Goal: Information Seeking & Learning: Learn about a topic

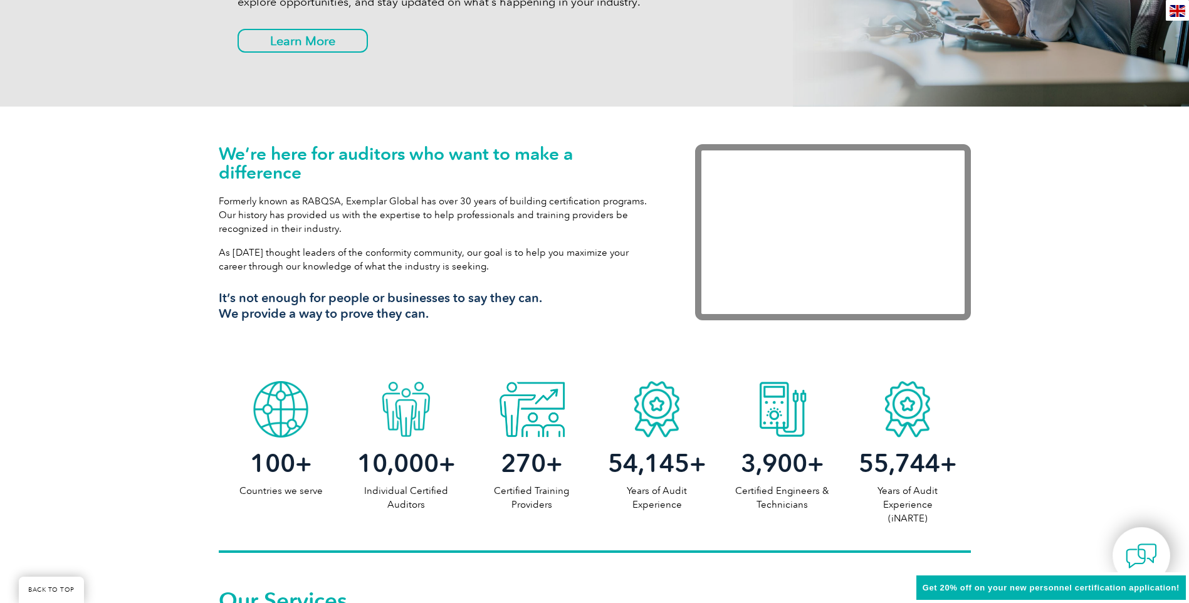
scroll to position [627, 0]
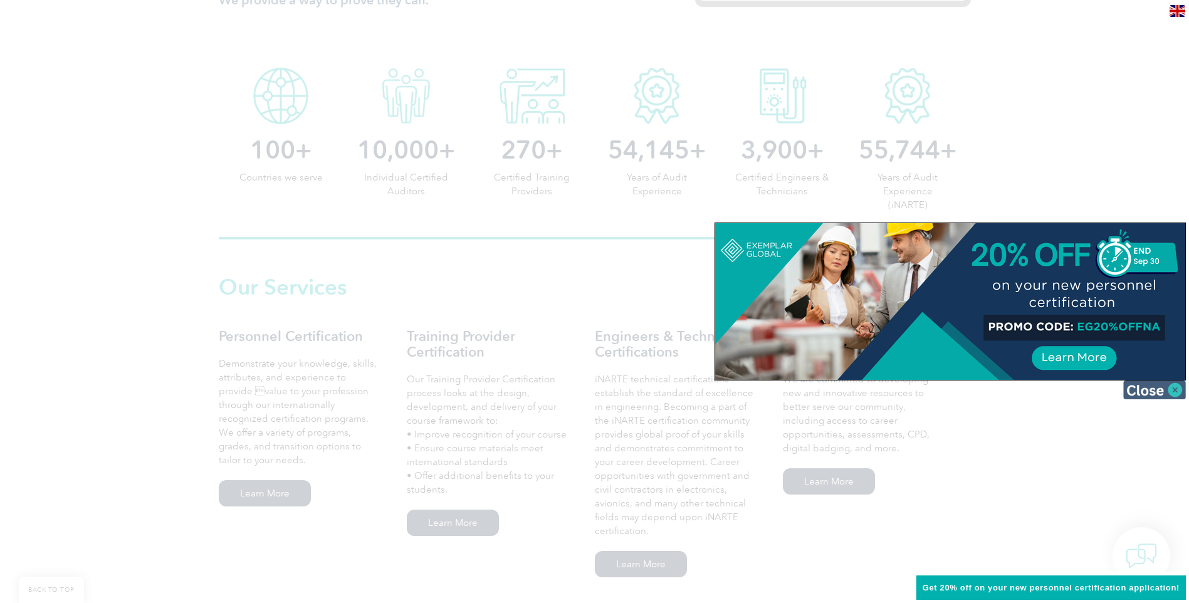
click at [1183, 395] on img at bounding box center [1154, 389] width 63 height 19
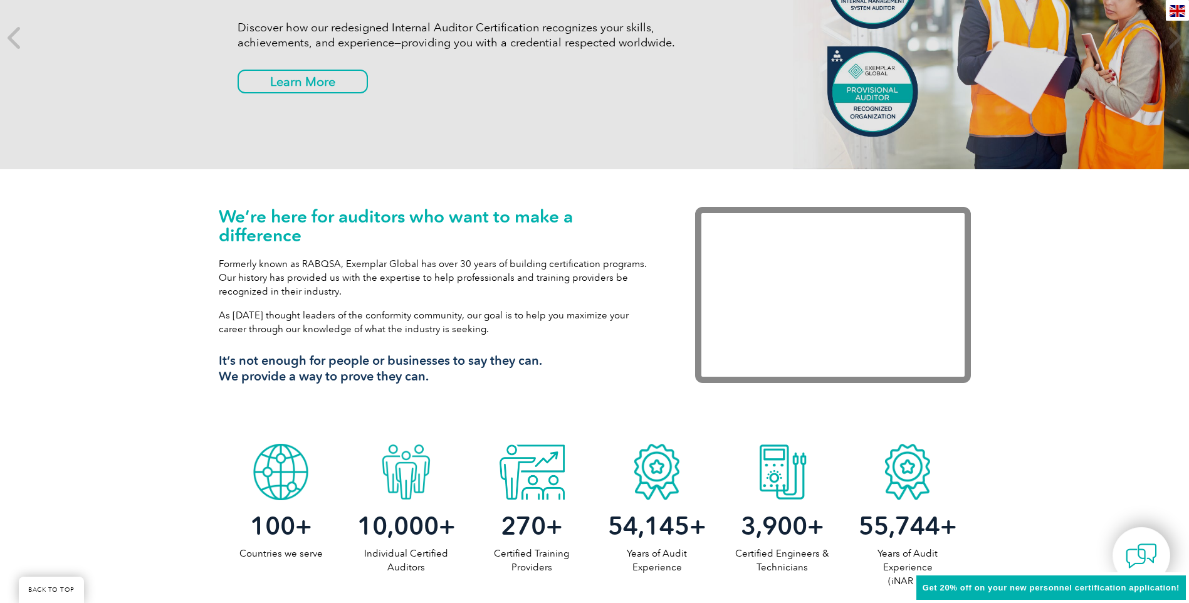
scroll to position [0, 0]
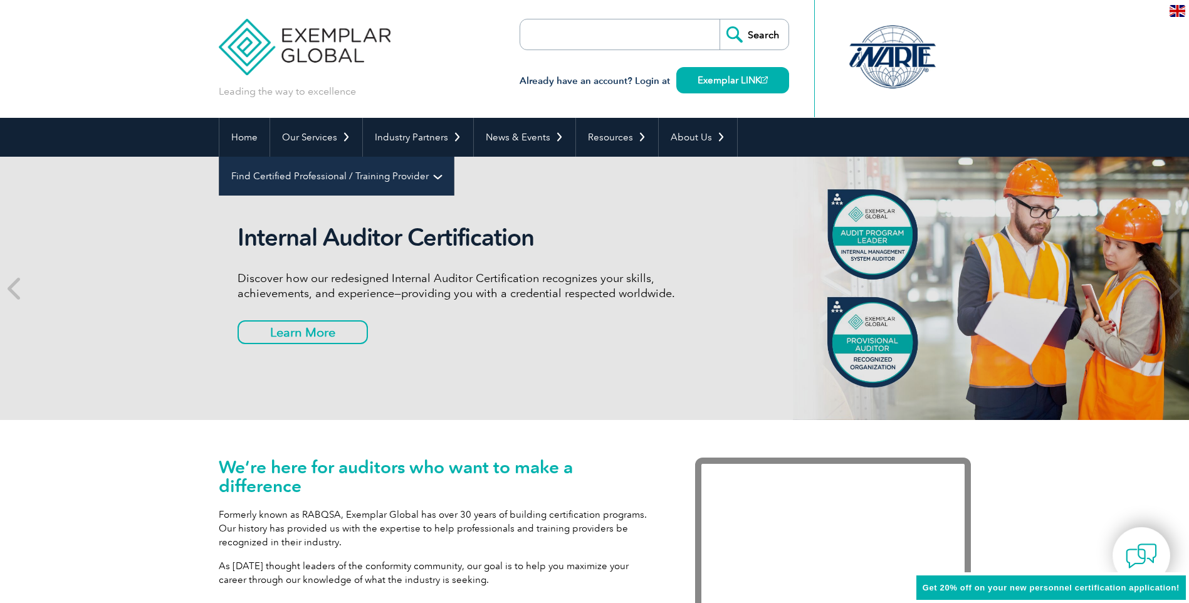
click at [454, 157] on link "Find Certified Professional / Training Provider" at bounding box center [336, 176] width 234 height 39
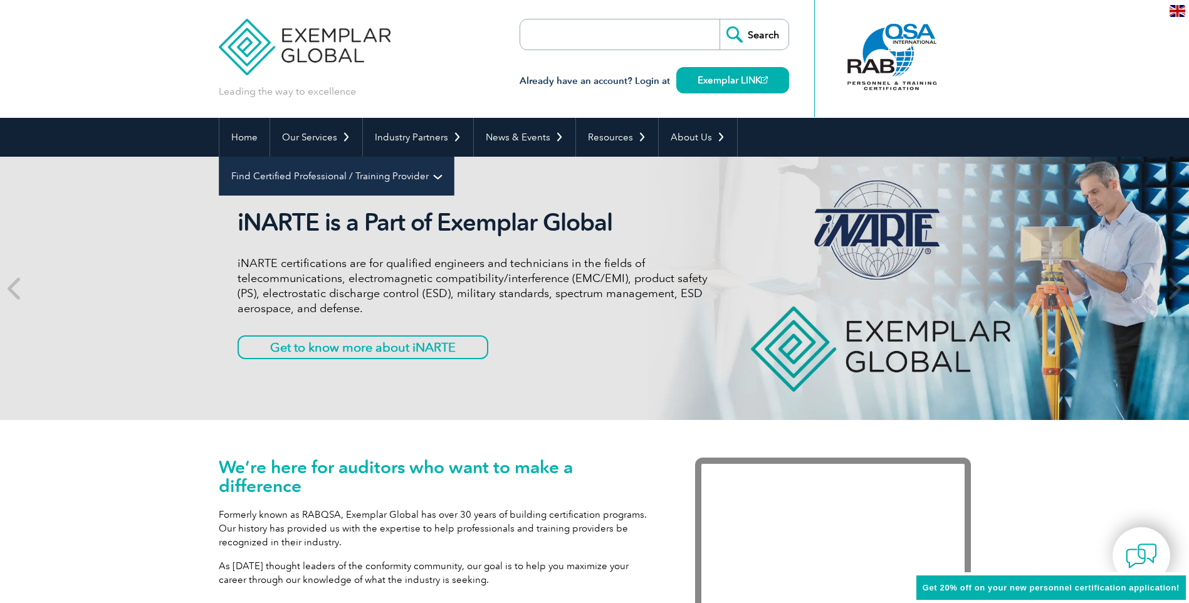
click at [454, 157] on link "Find Certified Professional / Training Provider" at bounding box center [336, 176] width 234 height 39
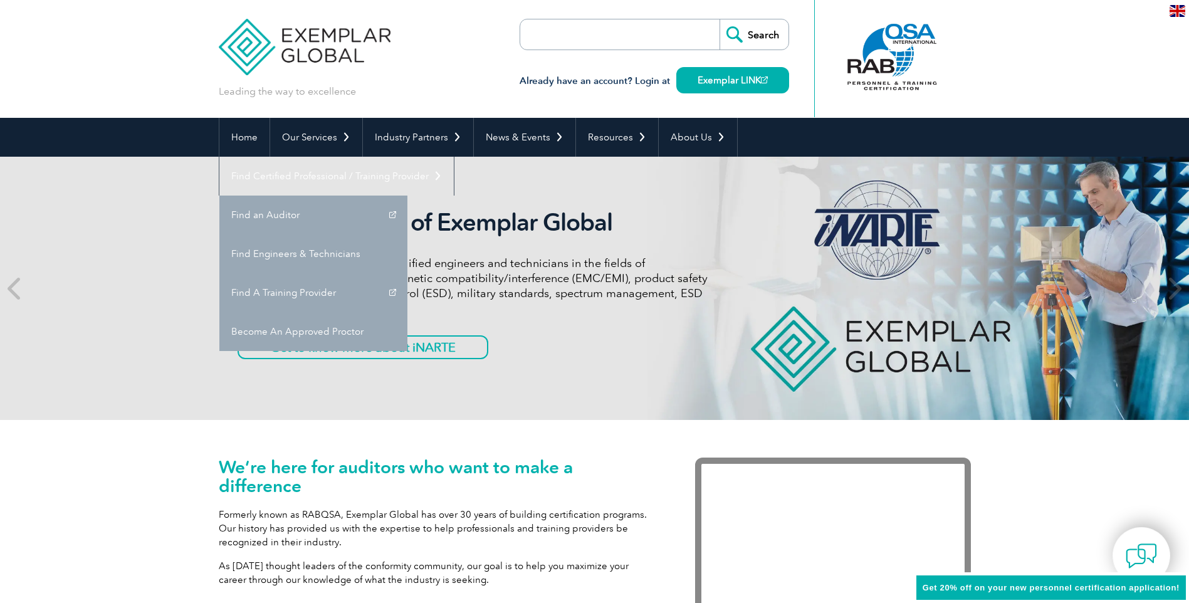
click at [667, 29] on form "Search" at bounding box center [653, 34] width 269 height 31
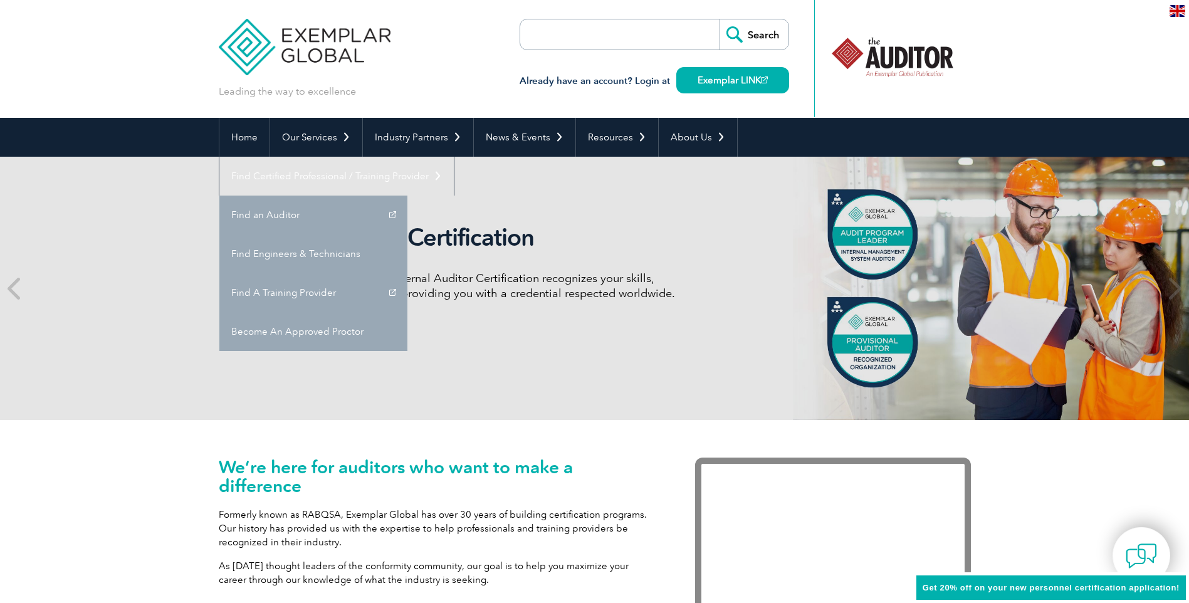
click at [575, 33] on input "search" at bounding box center [592, 34] width 132 height 30
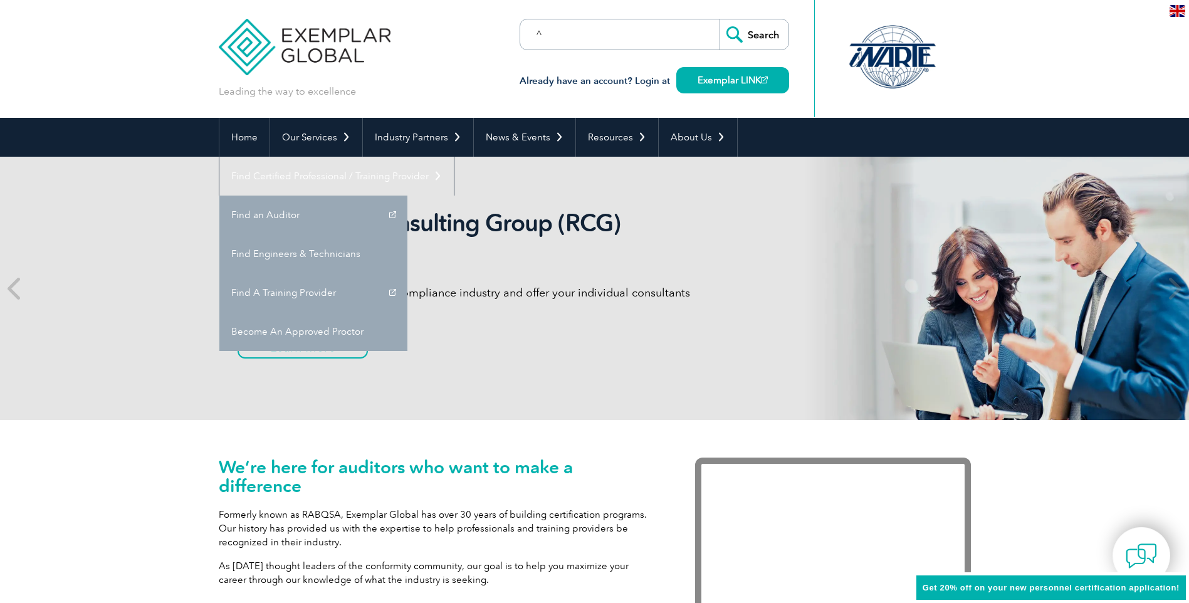
type input "^"
type input "6 sigma"
click at [719, 19] on input "Search" at bounding box center [753, 34] width 69 height 30
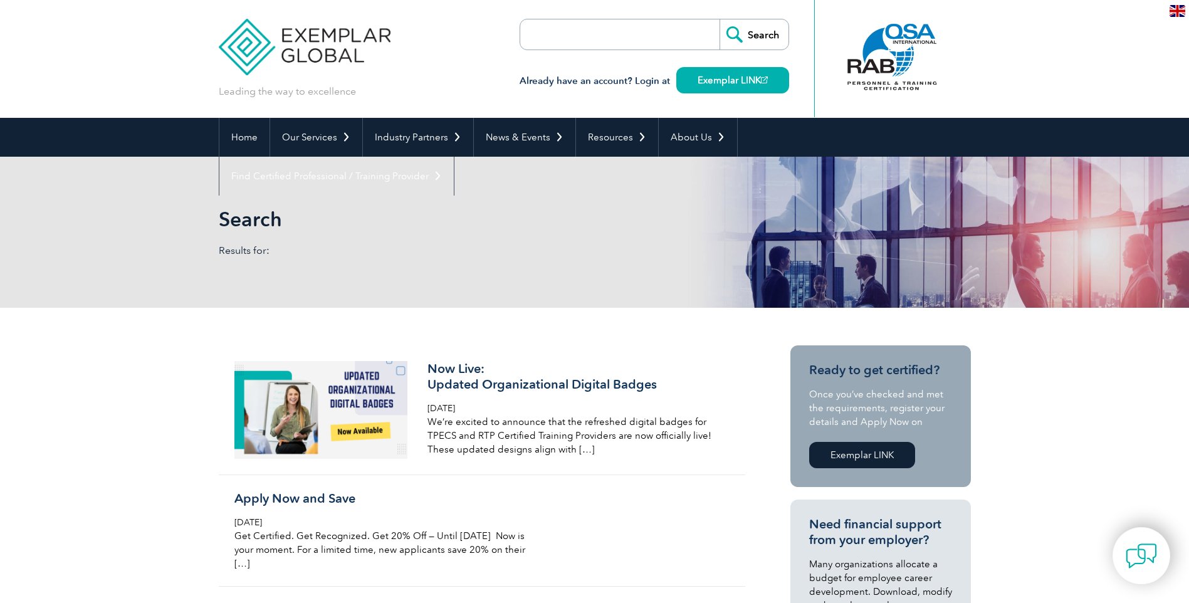
click at [611, 41] on input "search" at bounding box center [592, 34] width 132 height 30
type input "sigma"
click at [719, 19] on input "Search" at bounding box center [753, 34] width 69 height 30
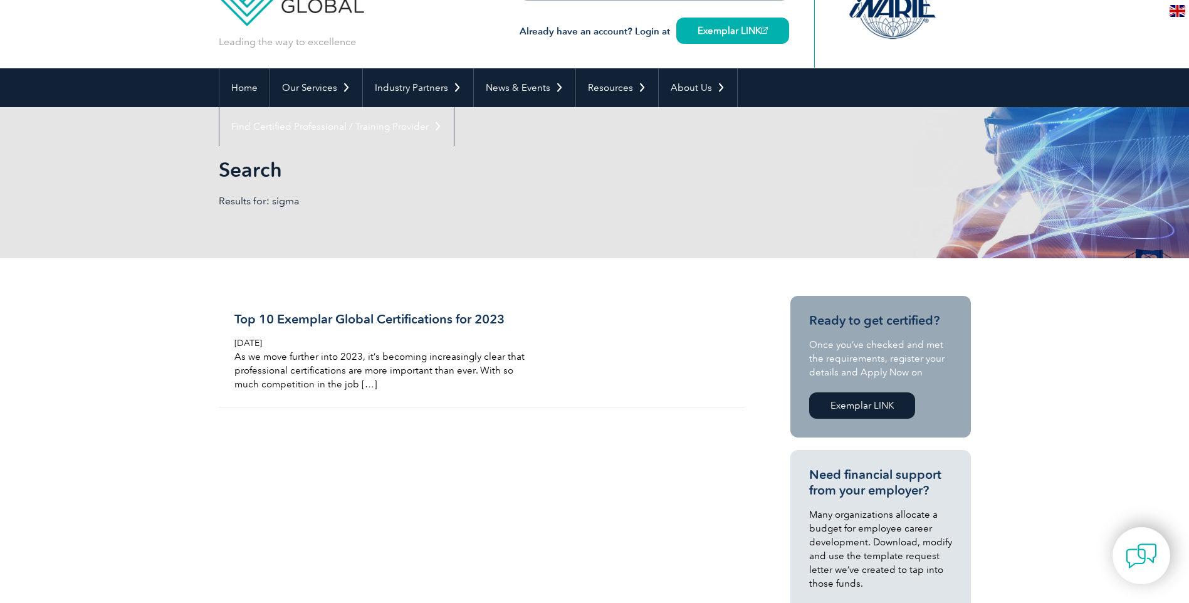
scroll to position [125, 0]
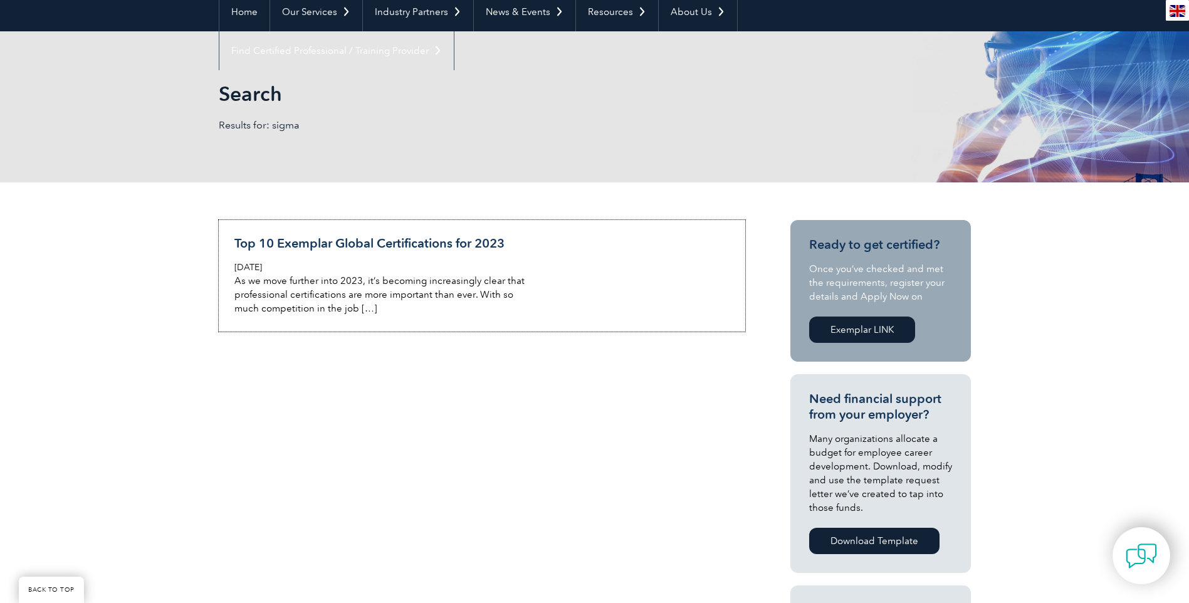
click at [538, 232] on link "Top 10 Exemplar Global Certifications for 2023 Tuesday, April 11th, 2023 As we …" at bounding box center [482, 276] width 526 height 112
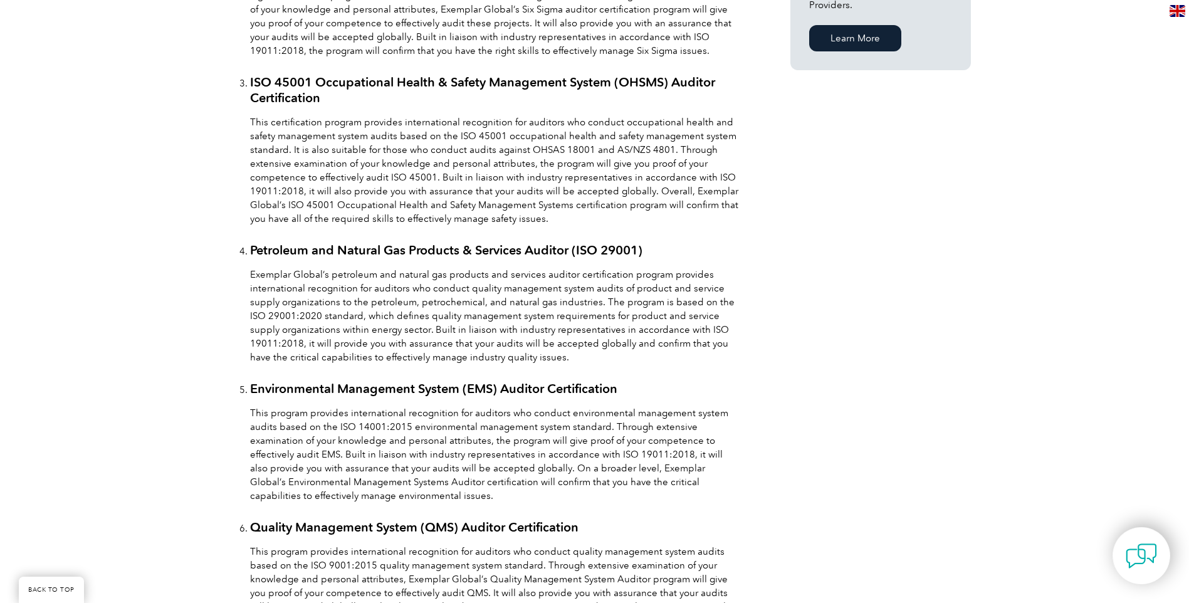
scroll to position [940, 0]
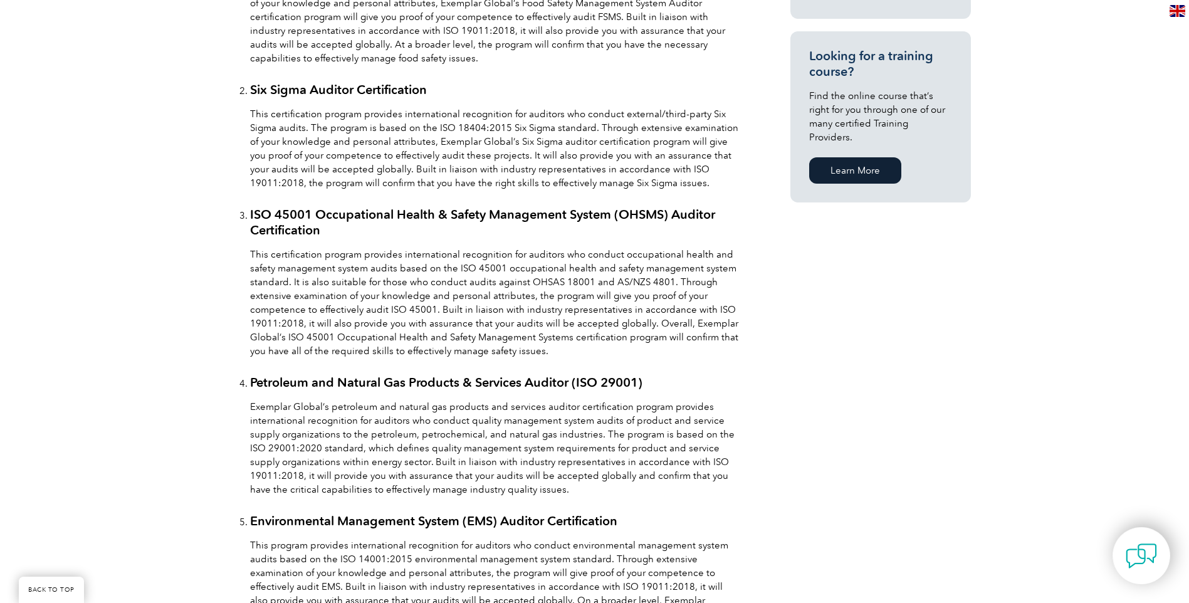
click at [346, 89] on link "Six Sigma Auditor Certification" at bounding box center [338, 89] width 177 height 15
